Goal: Navigation & Orientation: Find specific page/section

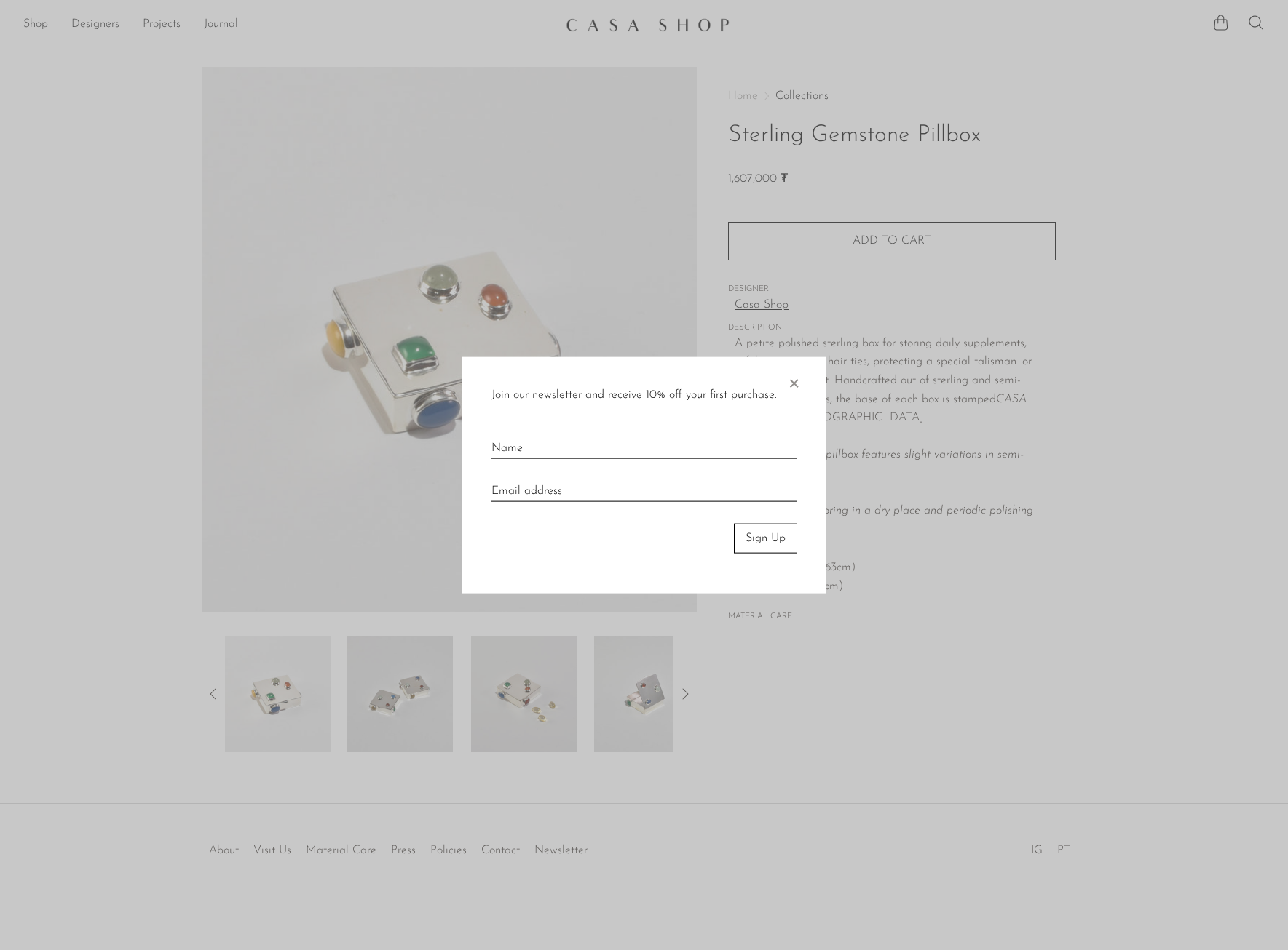
click at [797, 385] on span "×" at bounding box center [793, 381] width 15 height 47
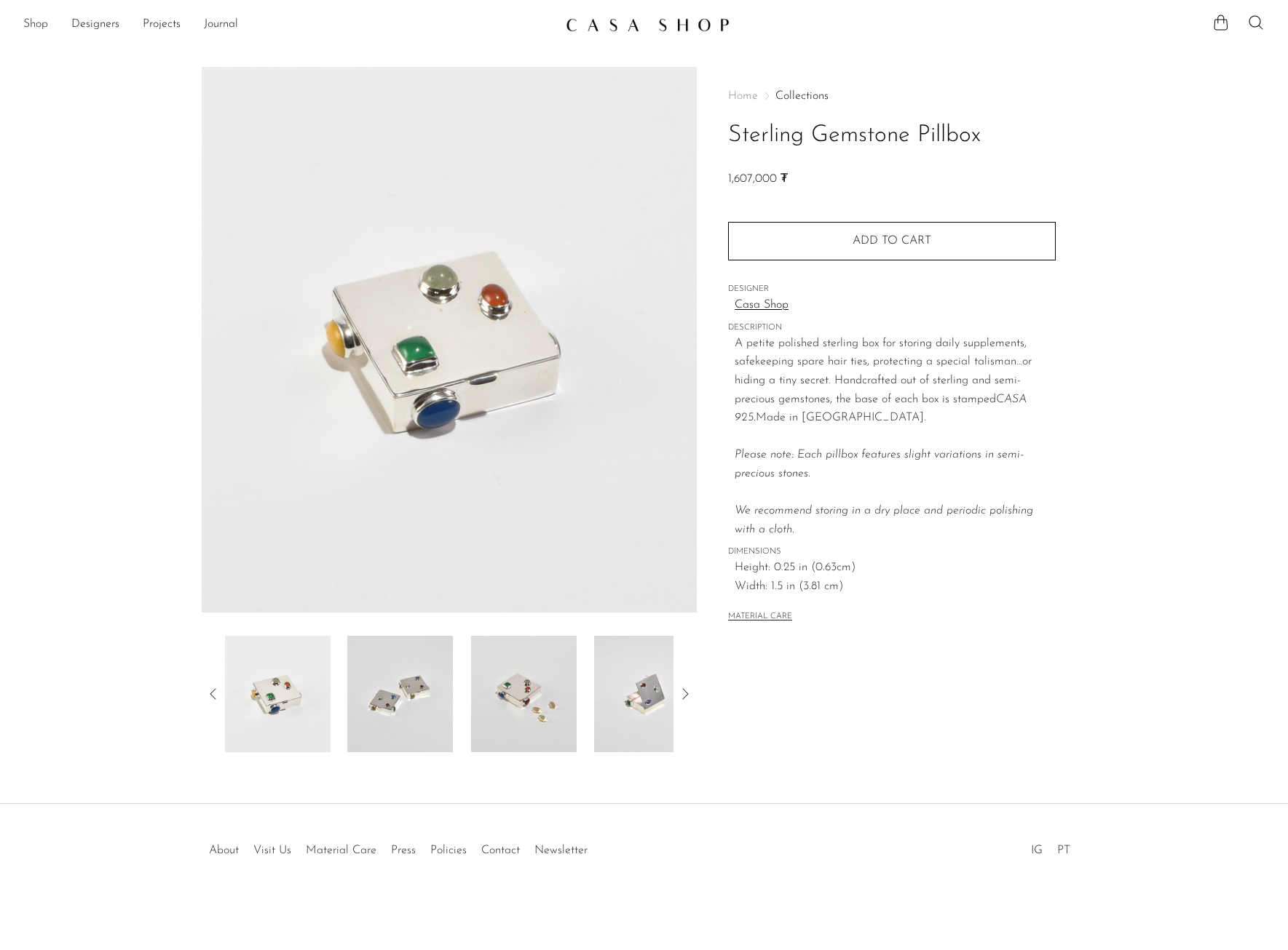
click at [40, 24] on link "Shop" at bounding box center [36, 25] width 25 height 19
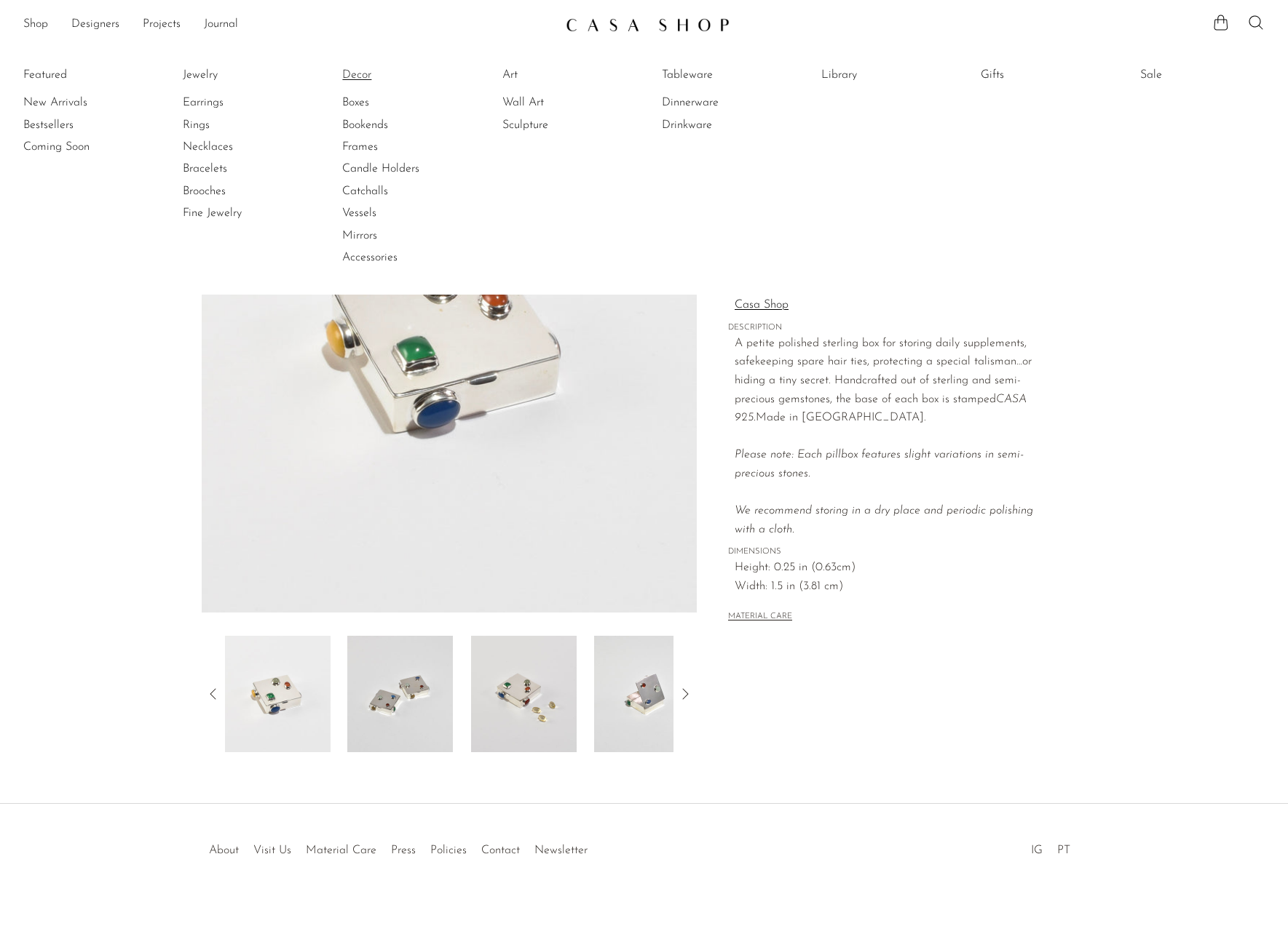
click at [359, 82] on link "Decor" at bounding box center [397, 75] width 109 height 16
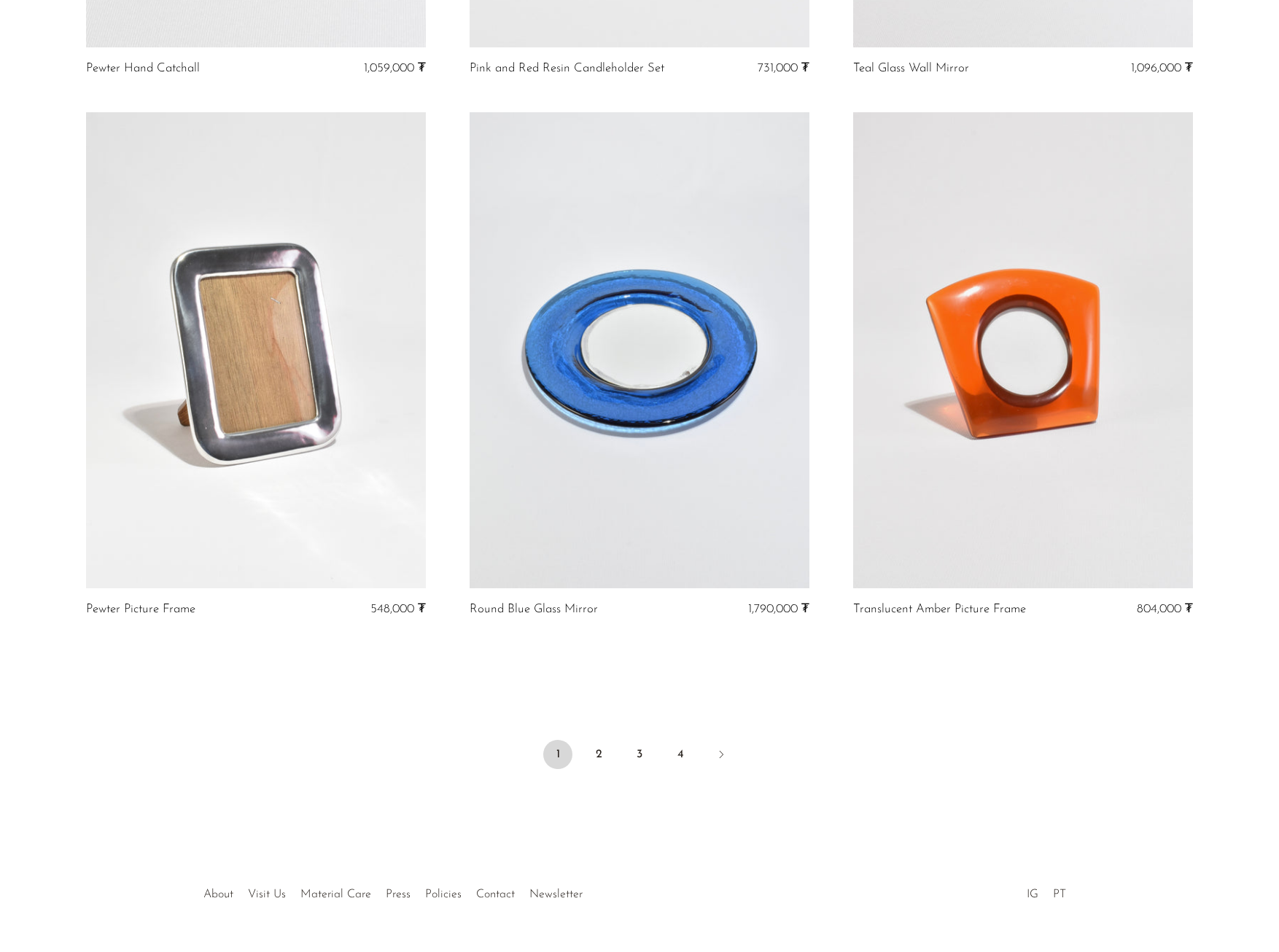
scroll to position [6020, 0]
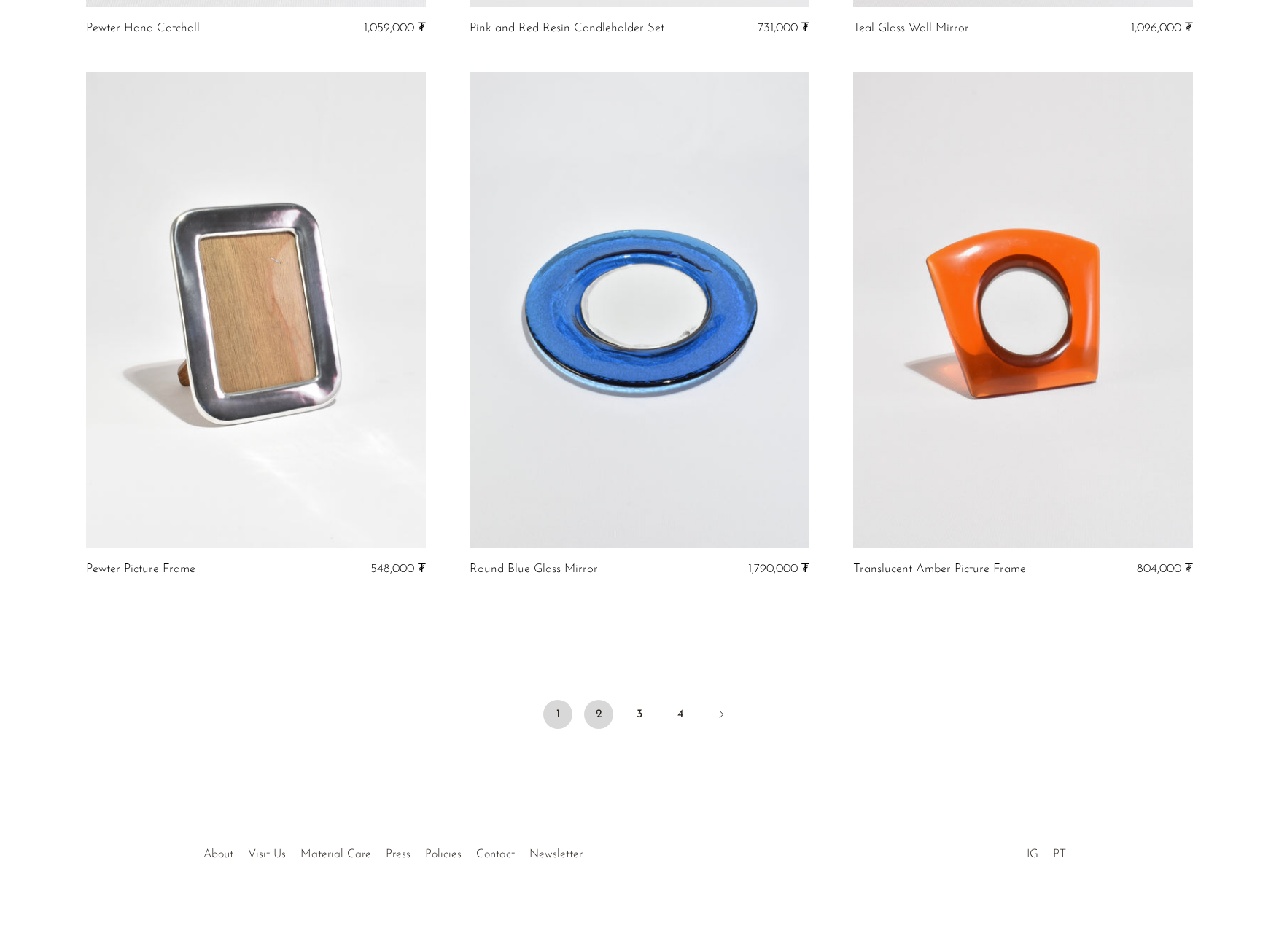
click at [595, 714] on link "2" at bounding box center [598, 714] width 29 height 29
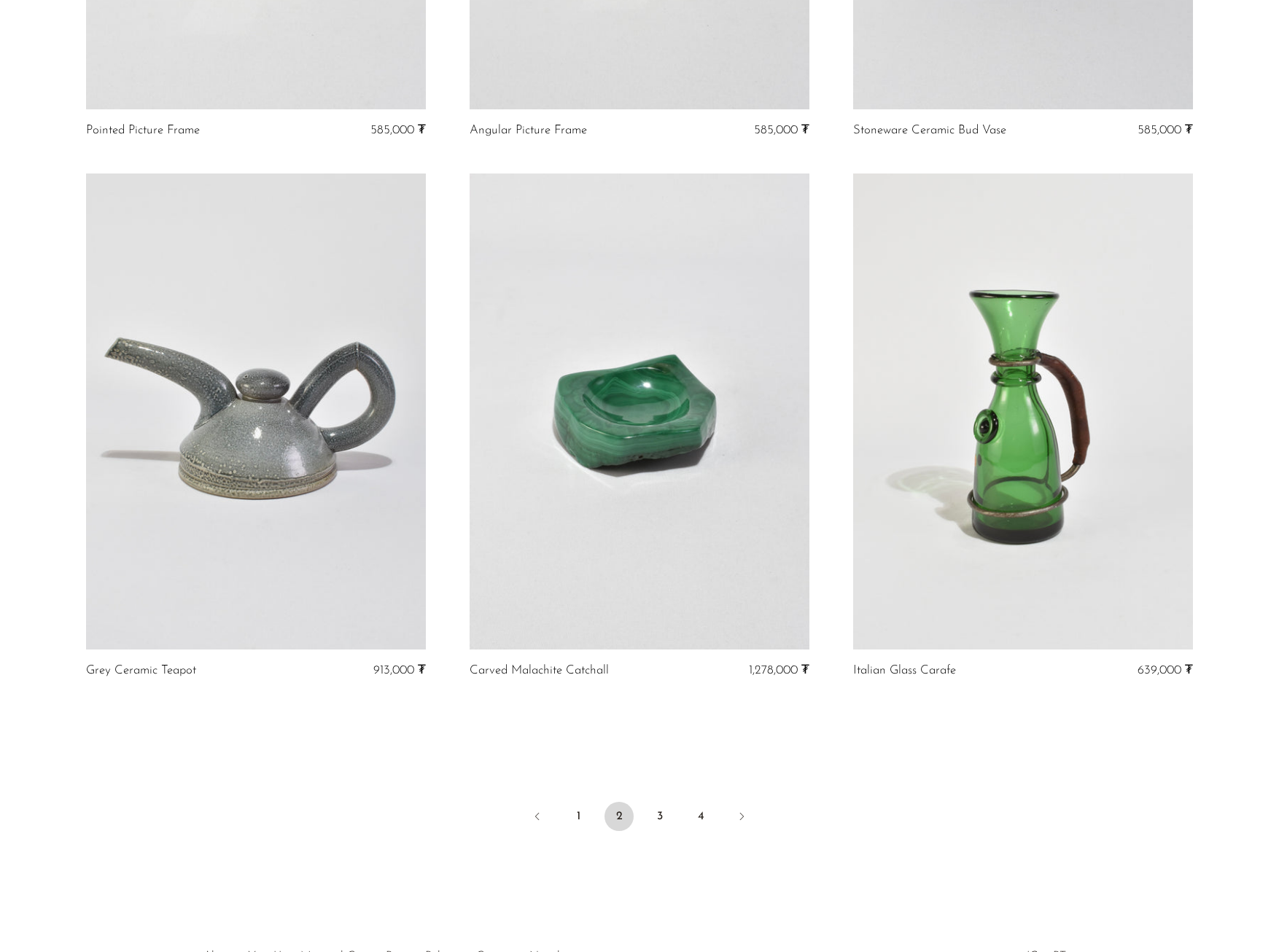
scroll to position [5907, 0]
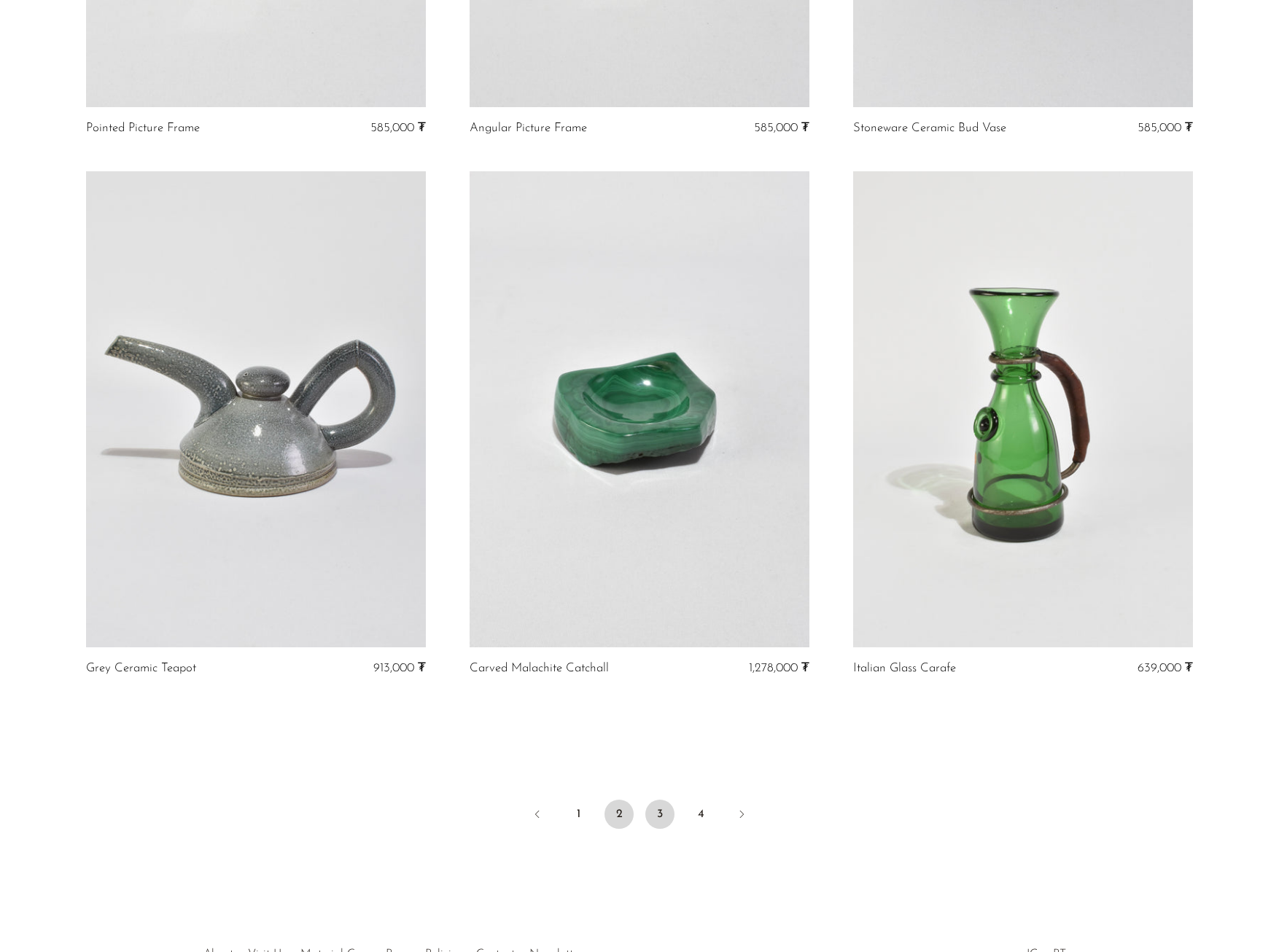
click at [666, 816] on link "3" at bounding box center [659, 814] width 29 height 29
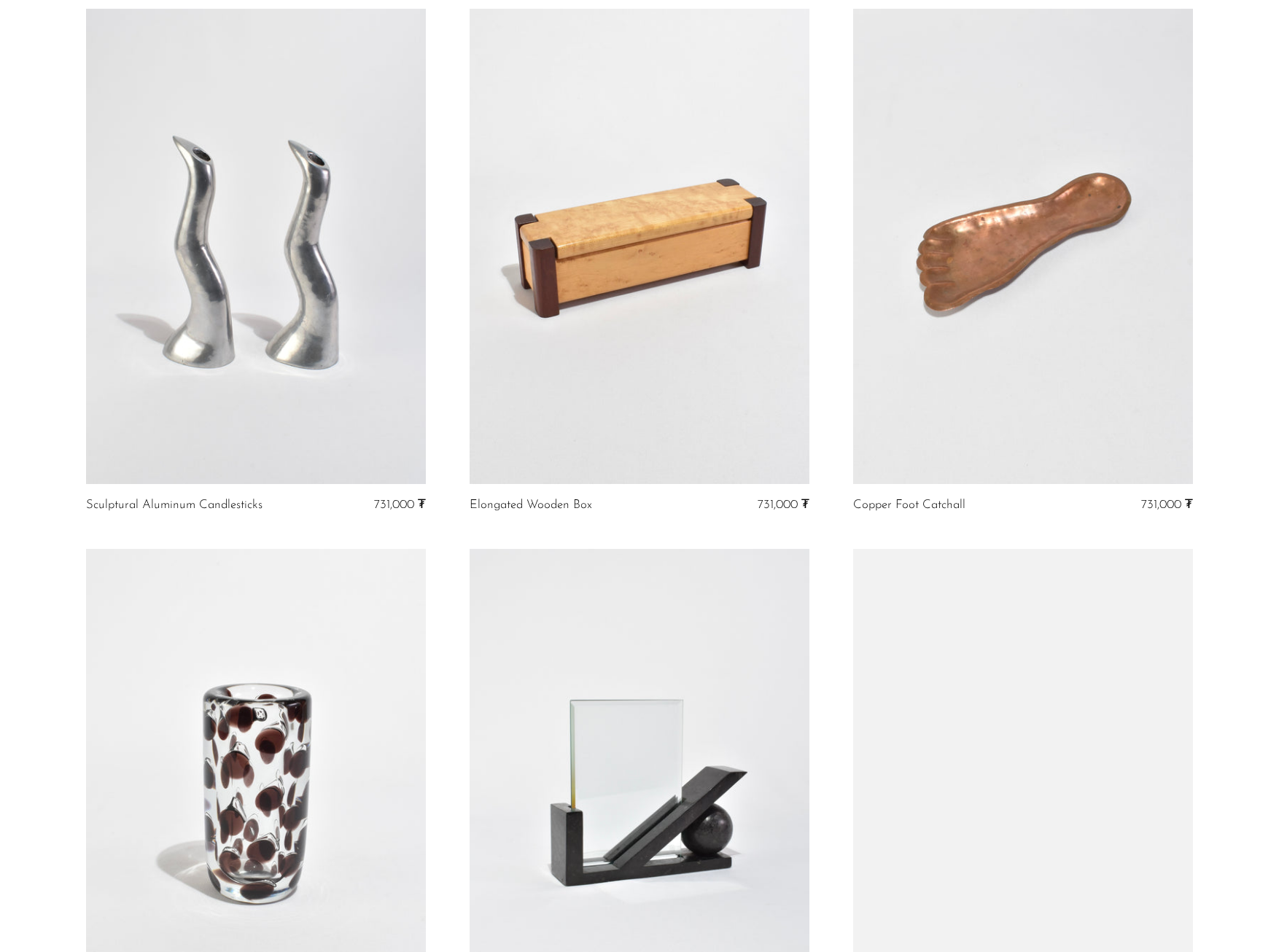
scroll to position [948, 0]
